Goal: Check status

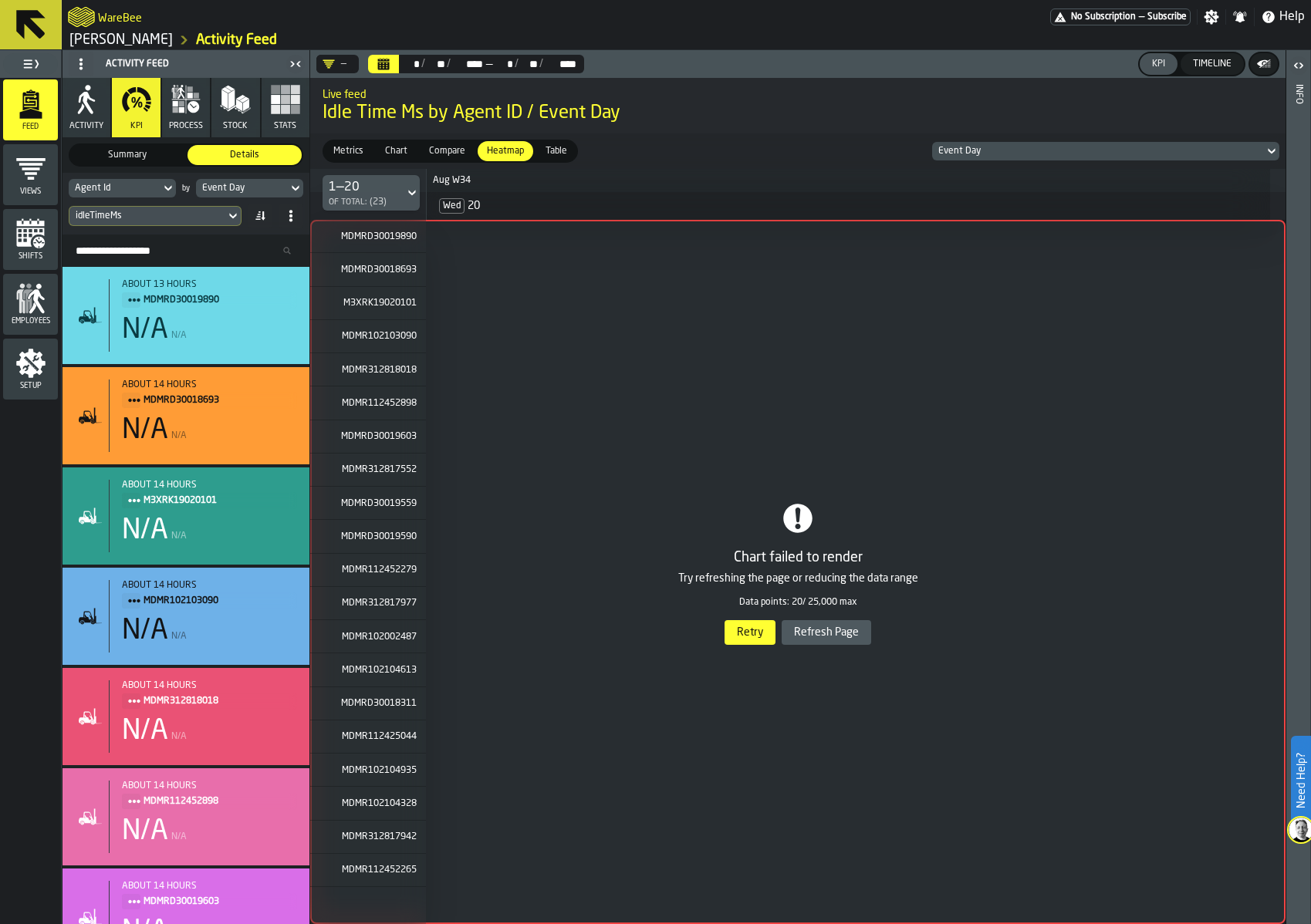
click at [475, 498] on div "1 MDMRD30019890 2 MDMRD30018693 3 M3XRK19020101 4 MDMR102103090 5 MDMR312818018…" at bounding box center [798, 572] width 975 height 704
click at [789, 686] on div "1 MDMRD30019890 2 MDMRD30018693 3 M3XRK19020101 4 MDMR102103090 5 MDMR312818018…" at bounding box center [798, 572] width 975 height 704
click at [792, 579] on div "1 MDMRD30019890 2 MDMRD30018693 3 M3XRK19020101 4 MDMR102103090 5 MDMR312818018…" at bounding box center [798, 572] width 975 height 704
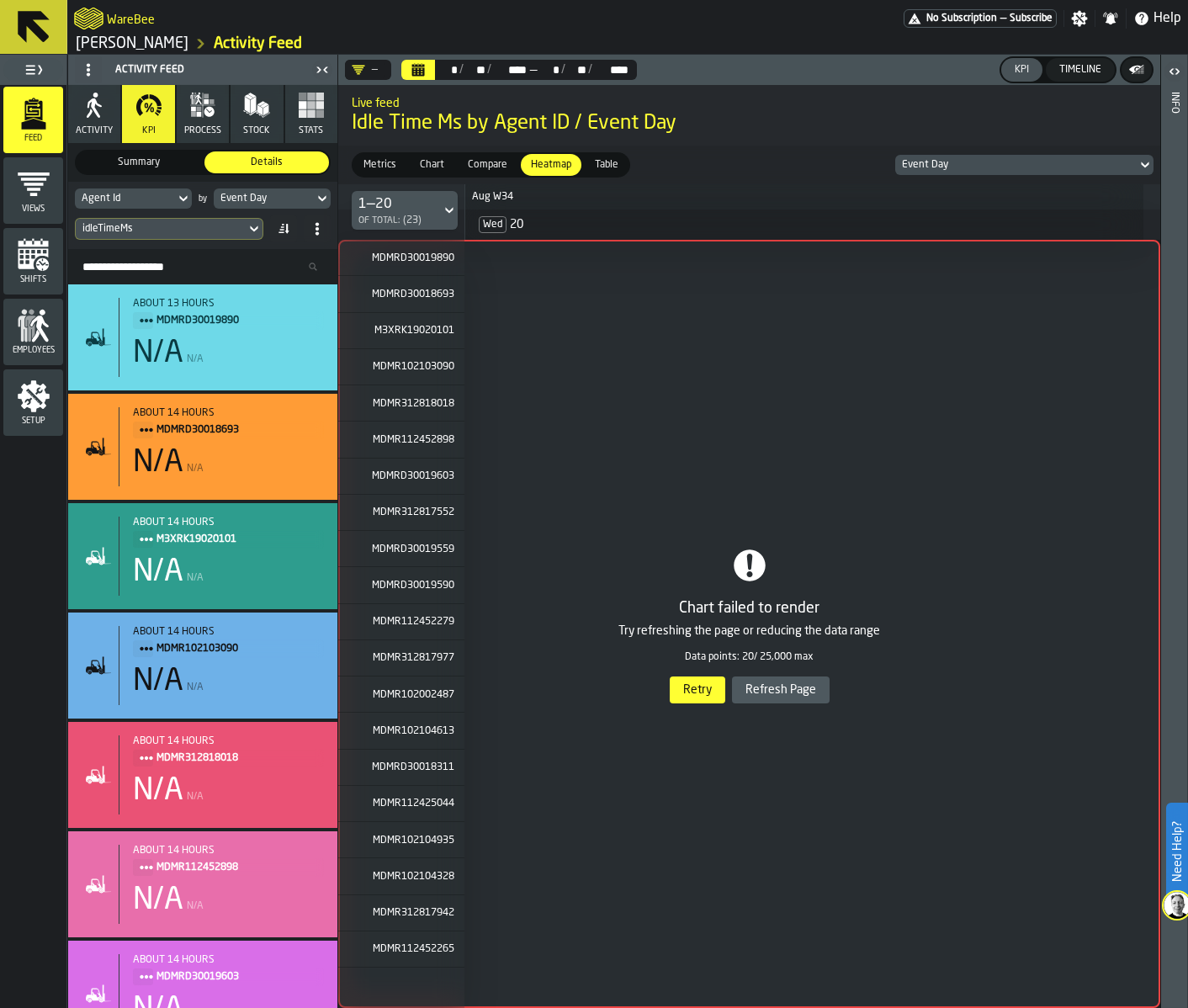
click at [669, 737] on div "1 MDMRD30019890 2 MDMRD30018693 3 M3XRK19020101 4 MDMR102103090 5 MDMR312818018…" at bounding box center [750, 623] width 822 height 768
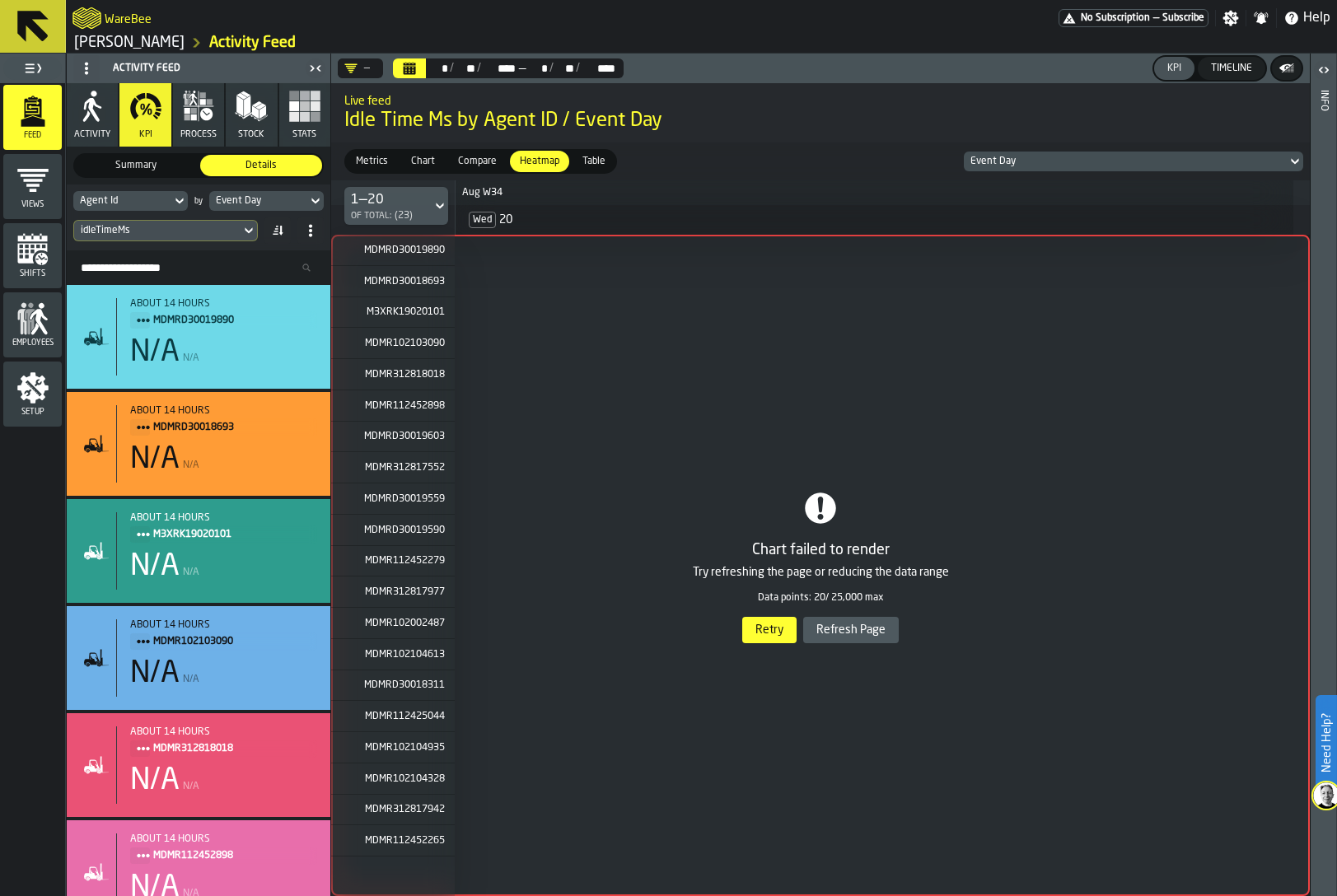
click at [1285, 523] on div "1 MDMRD30019890 2 MDMRD30018693 3 M3XRK19020101 4 MDMR102103090 5 MDMR312818018…" at bounding box center [821, 565] width 979 height 661
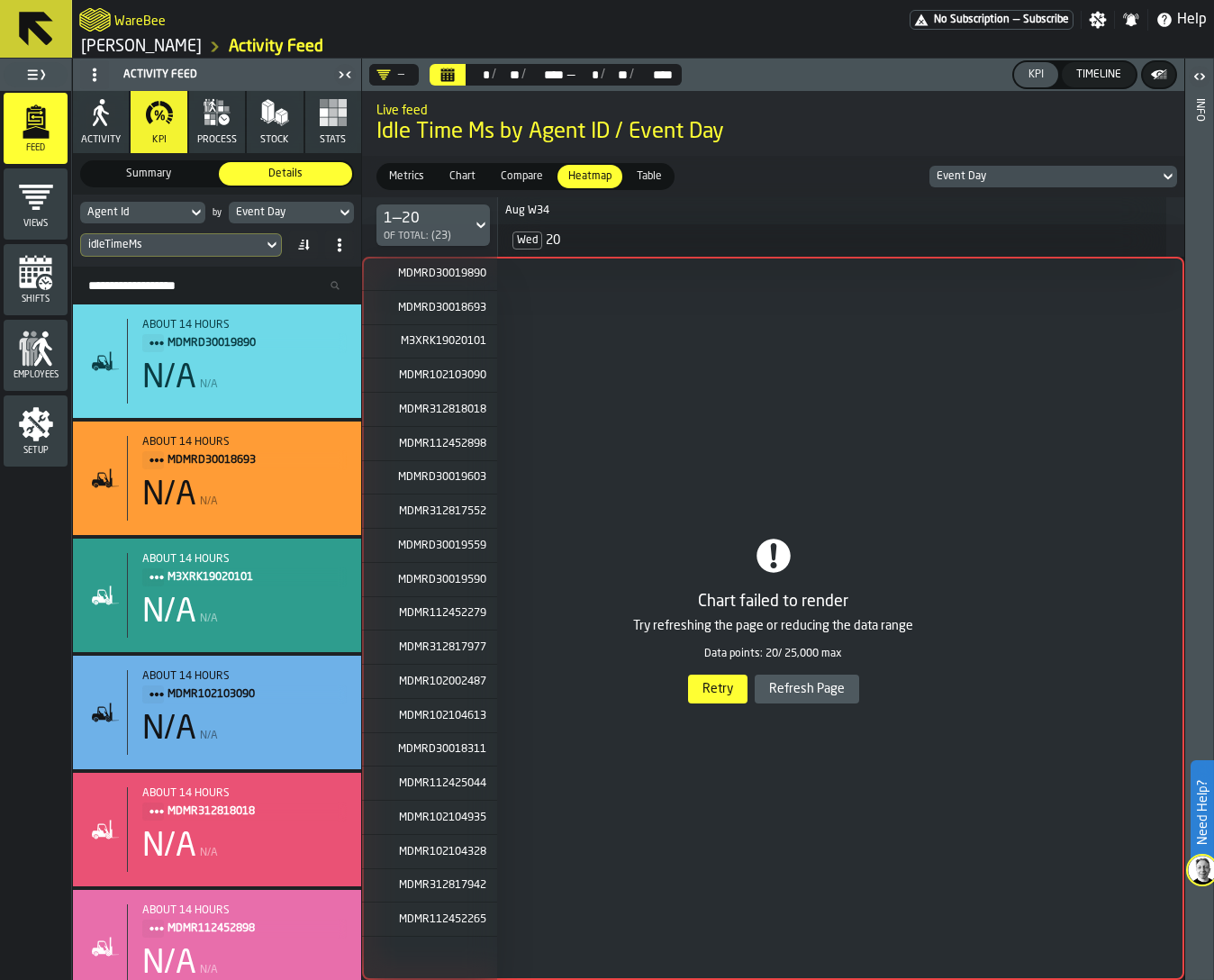
click at [815, 787] on div "1 MDMRD30019890 2 MDMRD30018693 3 M3XRK19020101 4 MDMR102103090 5 MDMR312818018…" at bounding box center [773, 618] width 822 height 723
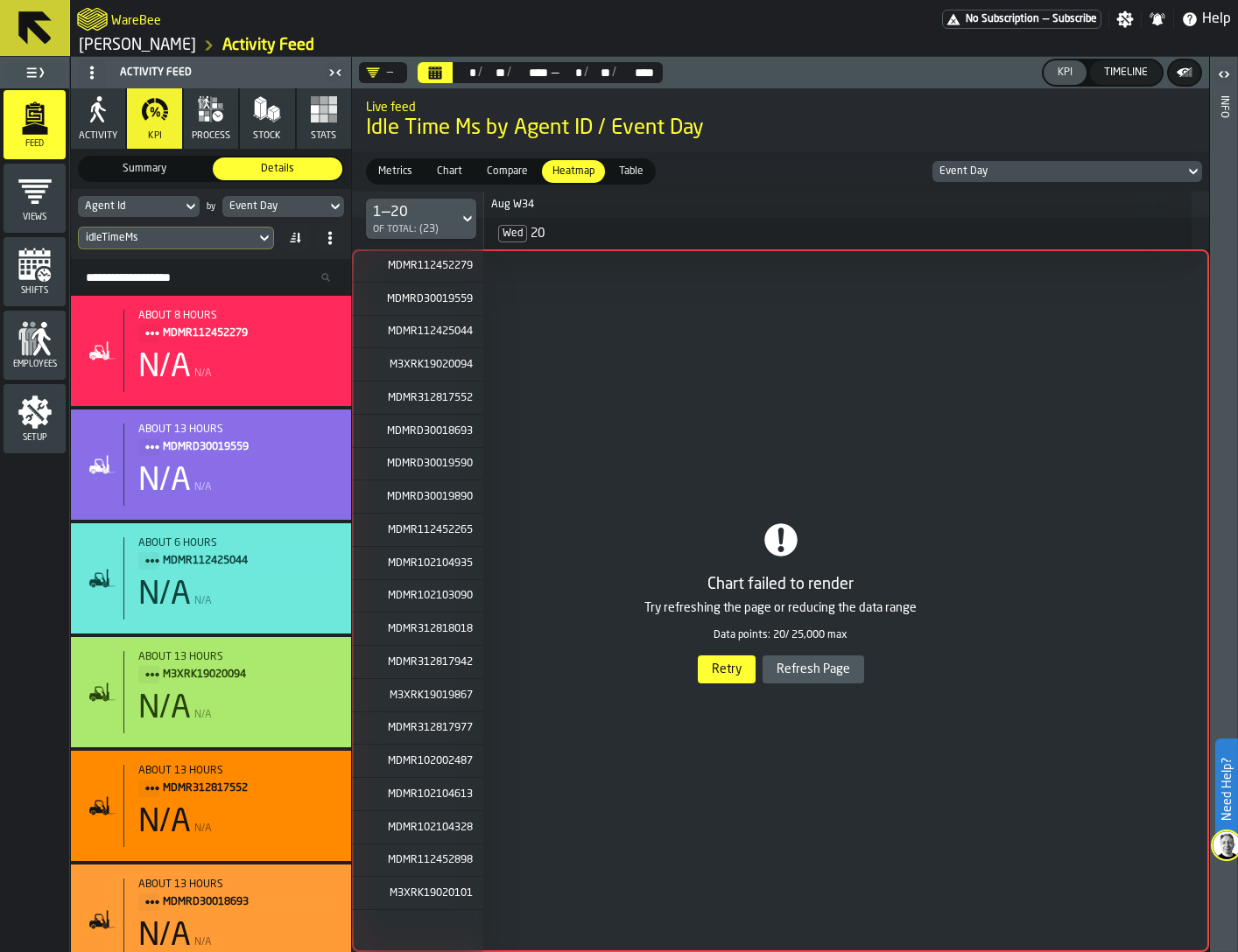
click at [729, 665] on div "1 MDMR112452279 2 MDMRD30019559 3 MDMR112425044 4 M3XRK19020094 5 MDMR312817552…" at bounding box center [781, 601] width 857 height 703
click at [722, 667] on div "1 MDMR112452279 2 MDMRD30019559 3 MDMR112425044 4 M3XRK19020094 5 MDMR312817552…" at bounding box center [781, 601] width 857 height 703
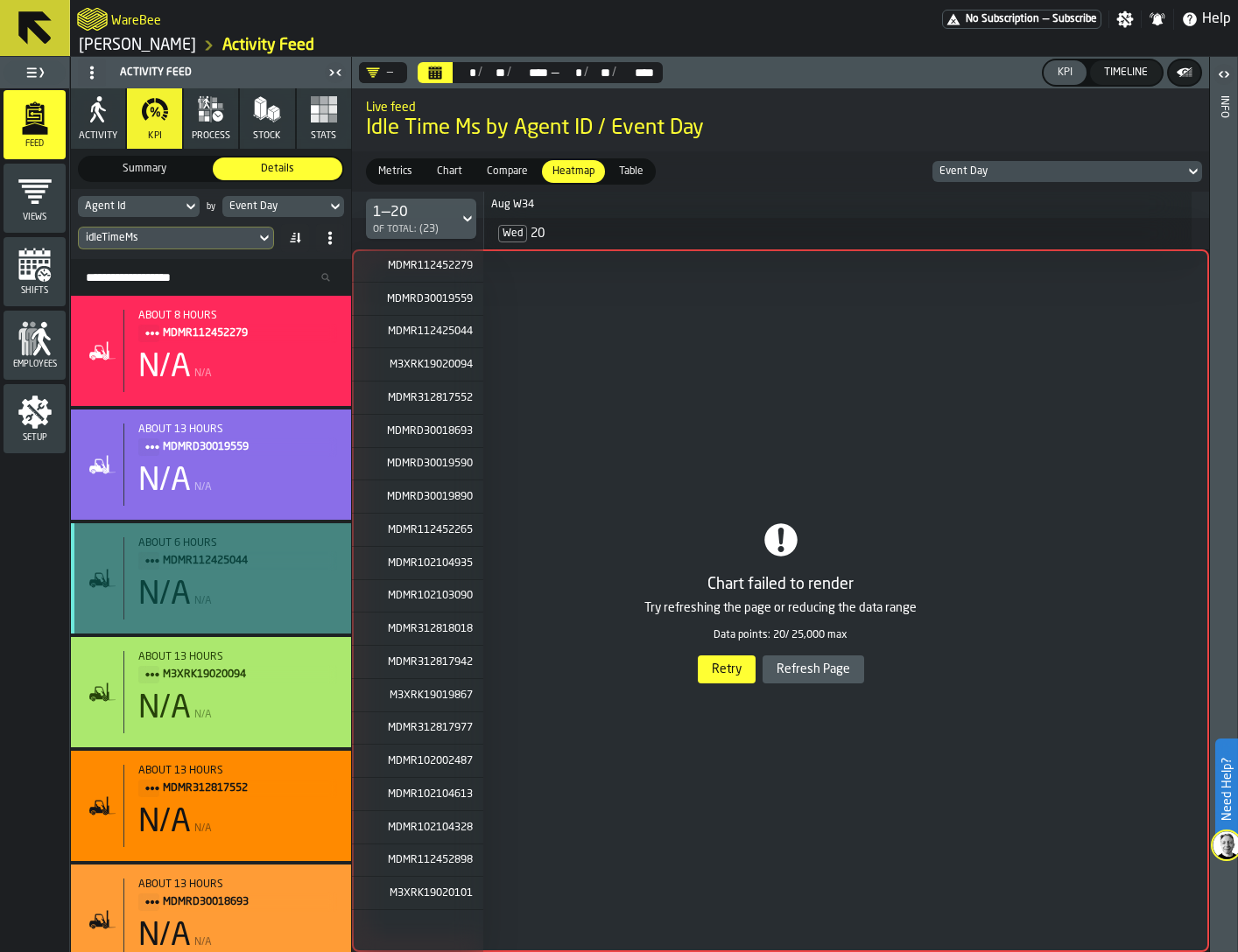
click at [215, 525] on div "about 6 hours MDMR112425044 N/A N/A" at bounding box center [210, 579] width 280 height 110
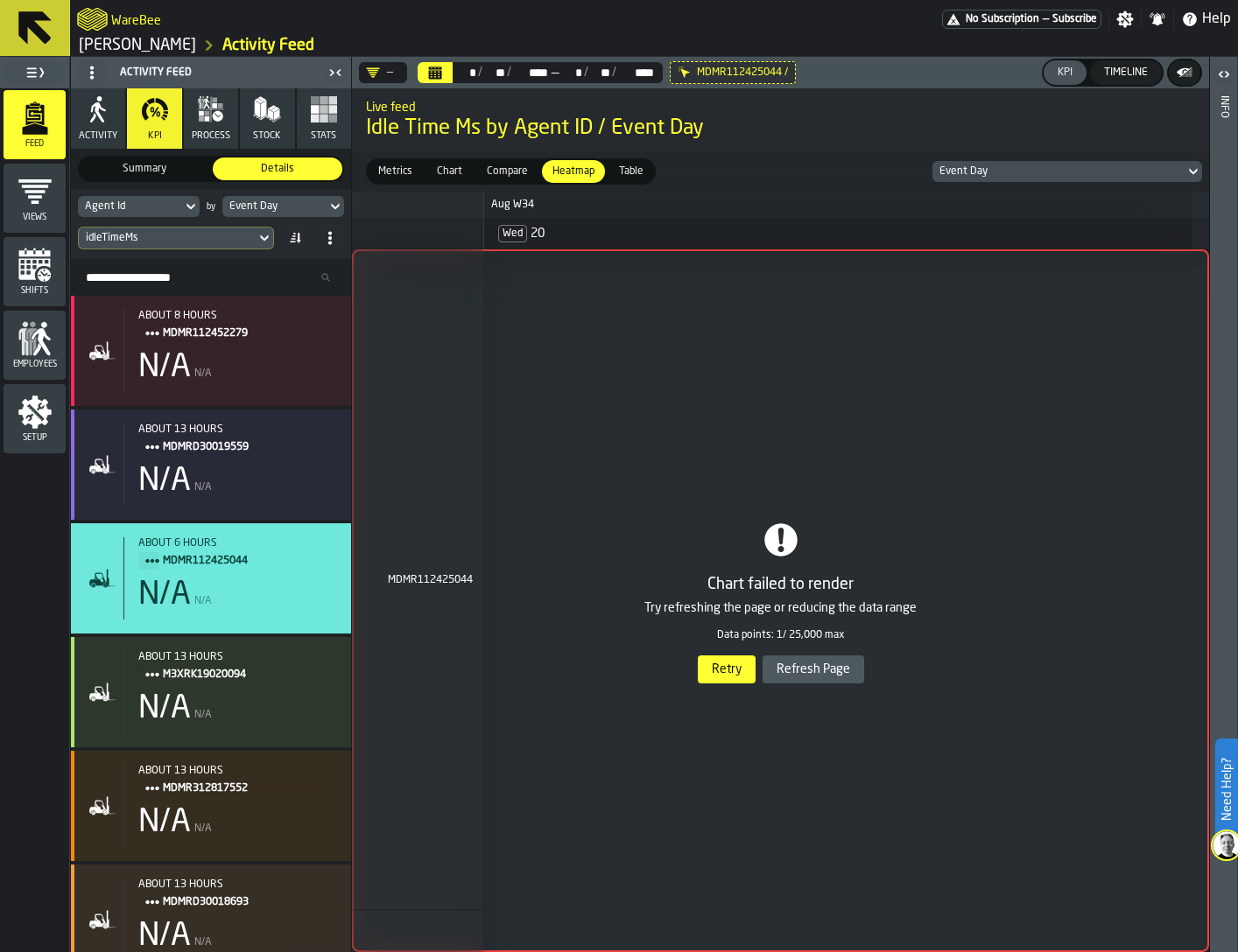
click at [190, 169] on span "Summary" at bounding box center [144, 169] width 123 height 16
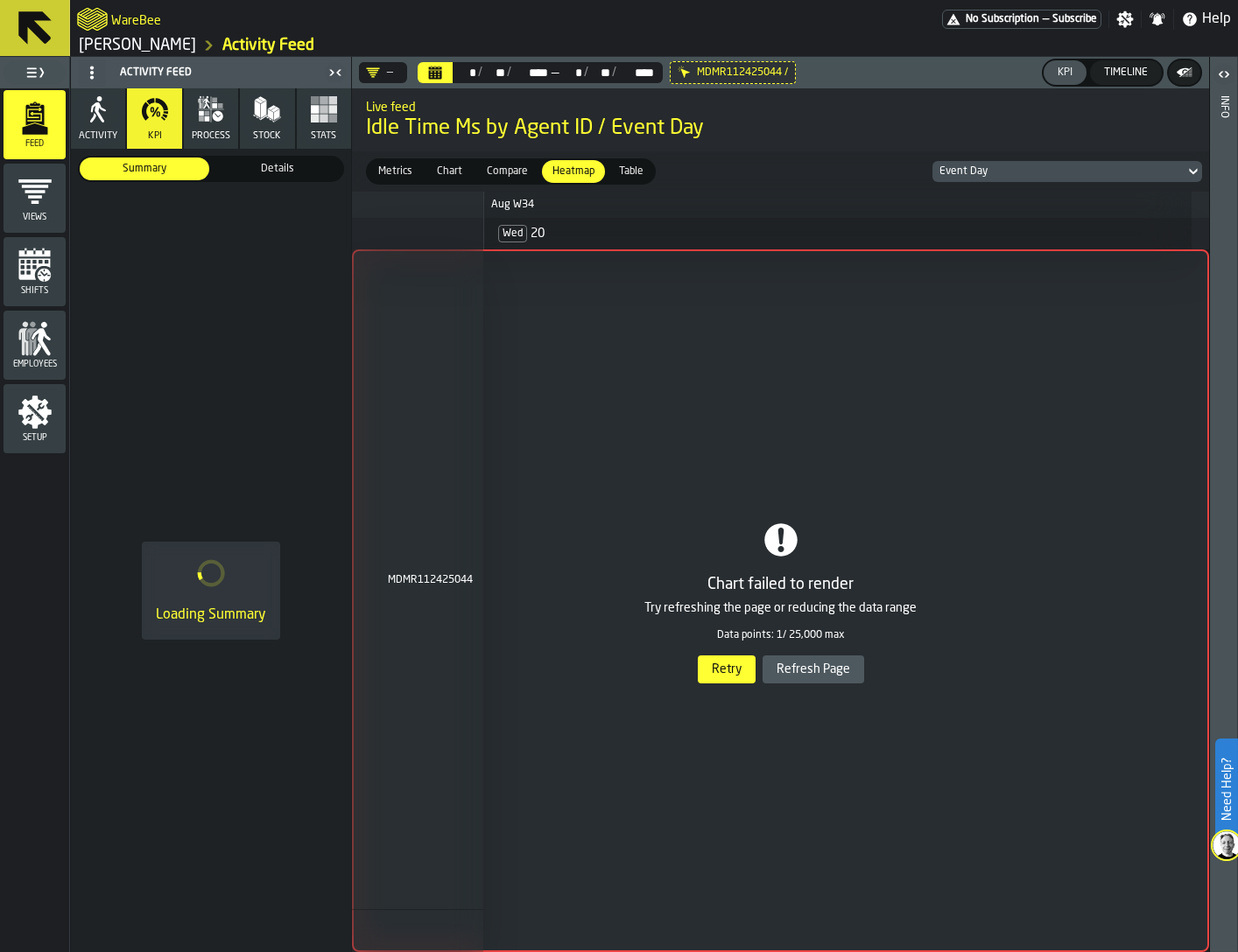
click at [515, 175] on span "Compare" at bounding box center [508, 171] width 55 height 16
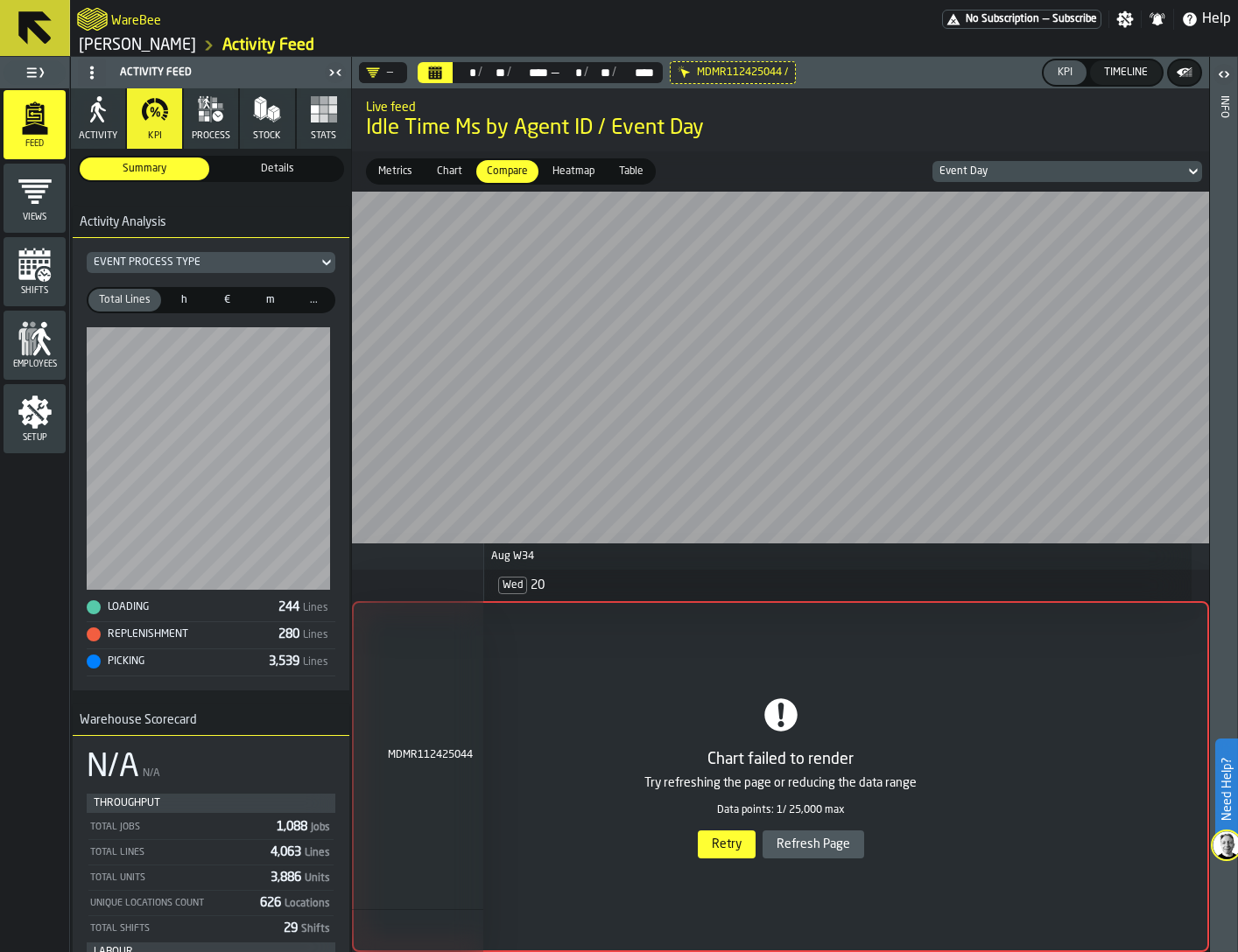
click at [577, 170] on span "Heatmap" at bounding box center [573, 171] width 56 height 16
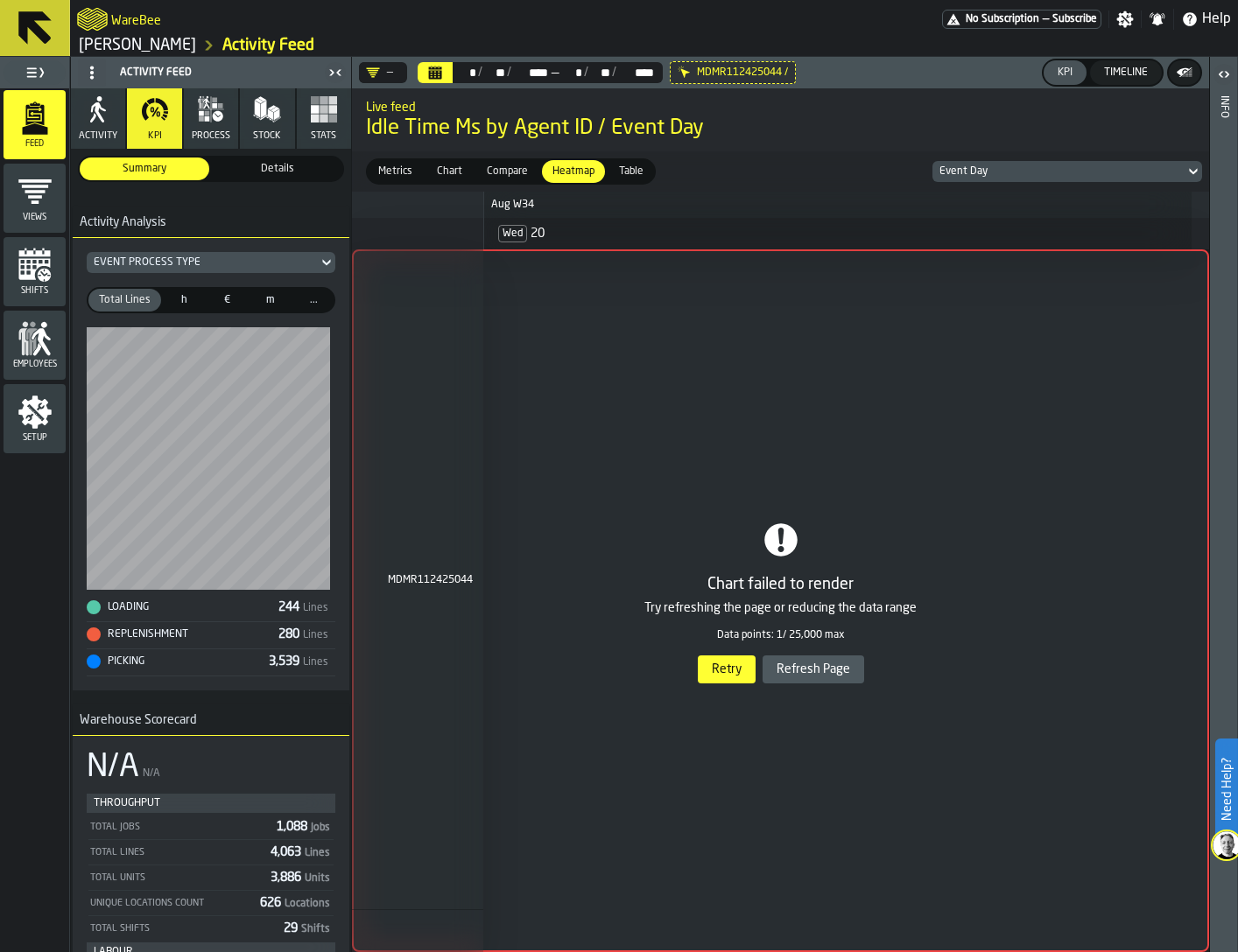
click at [487, 162] on div "Compare" at bounding box center [507, 171] width 62 height 23
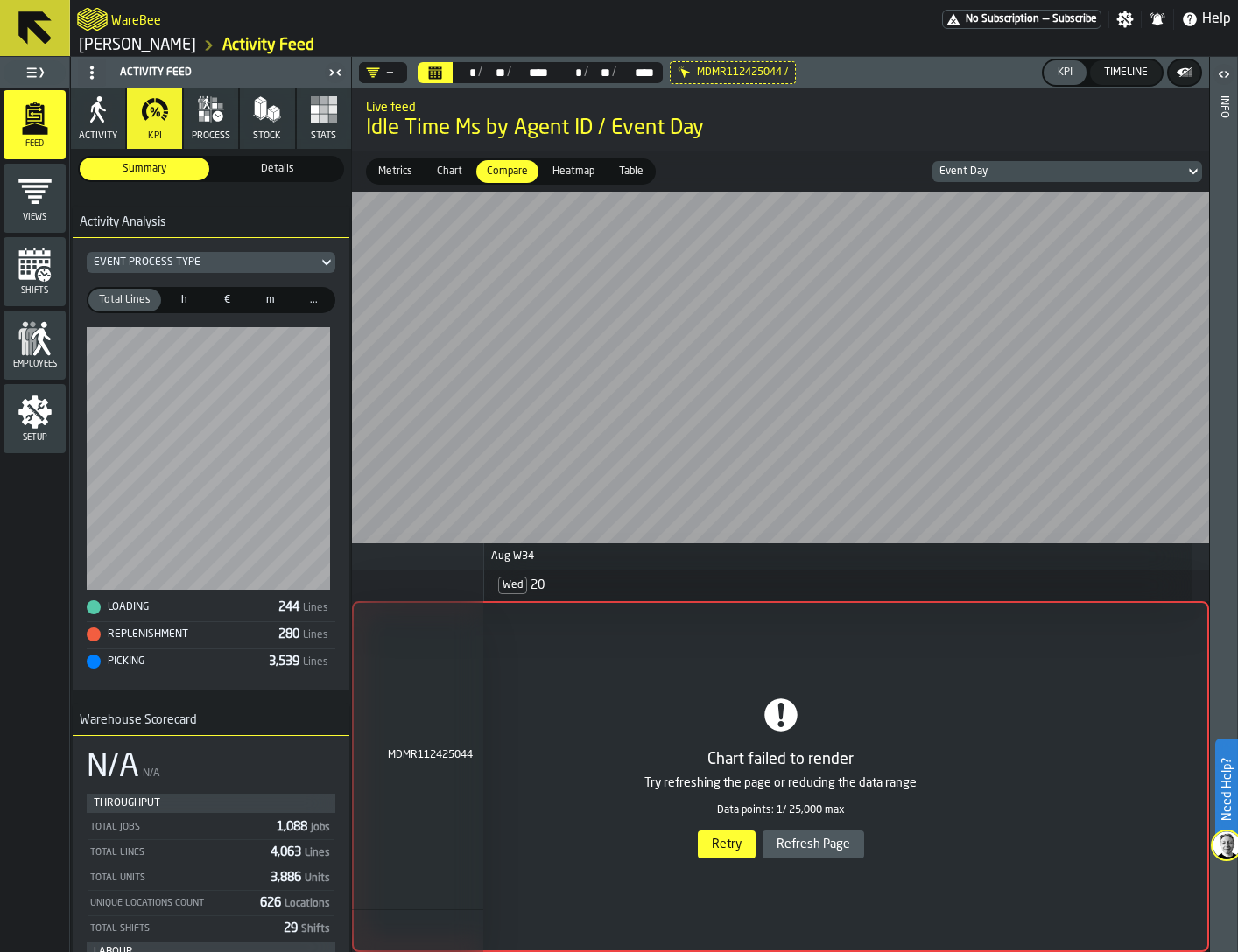
click at [418, 156] on div "Live feed Idle Time Ms by Agent ID / Event Day" at bounding box center [781, 119] width 857 height 73
click at [372, 160] on label "Metrics Metrics" at bounding box center [395, 171] width 59 height 27
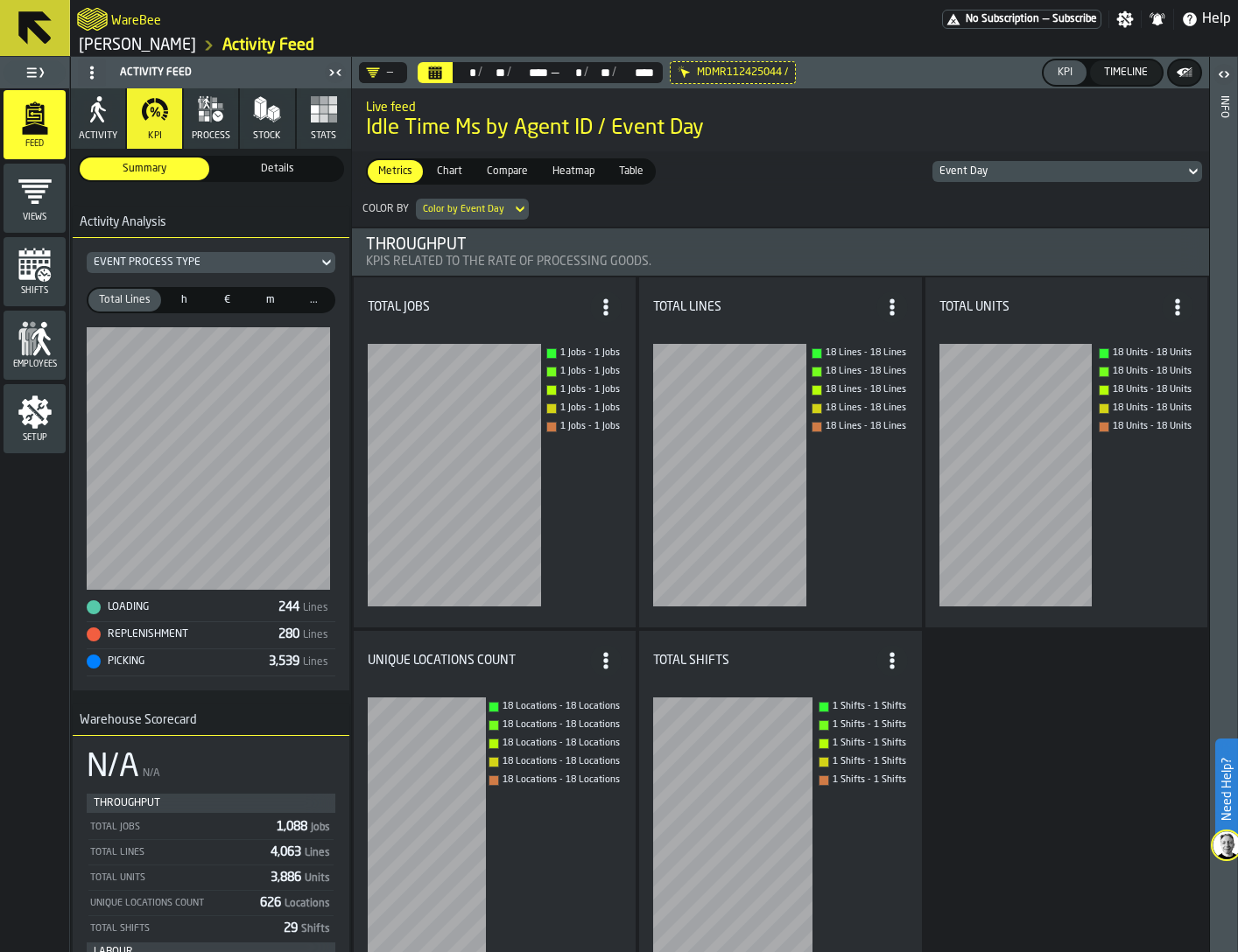
click at [379, 168] on span "Metrics" at bounding box center [395, 171] width 49 height 16
click at [444, 74] on button "Calendar" at bounding box center [435, 72] width 35 height 21
